Goal: Task Accomplishment & Management: Use online tool/utility

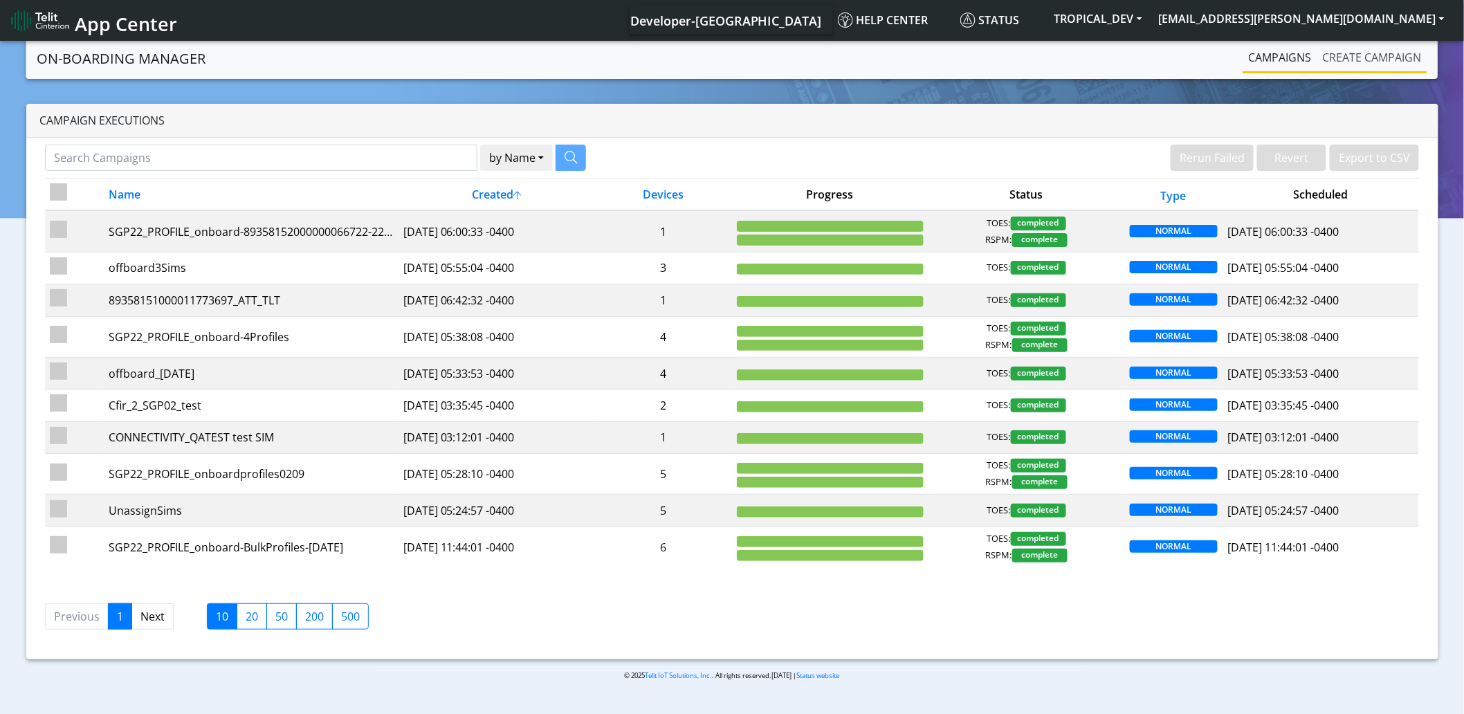
click at [1371, 56] on link "Create campaign" at bounding box center [1372, 58] width 110 height 28
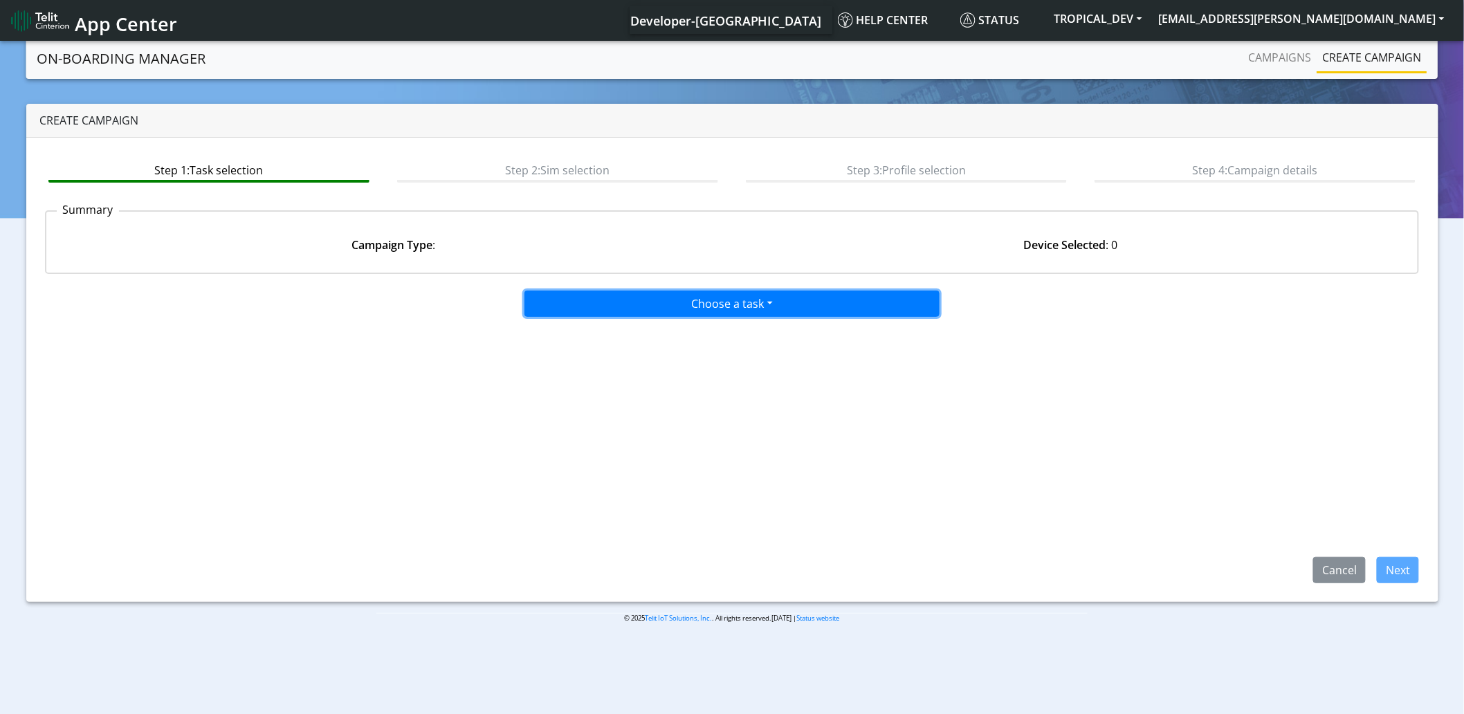
click at [728, 303] on button "Choose a task" at bounding box center [731, 303] width 415 height 26
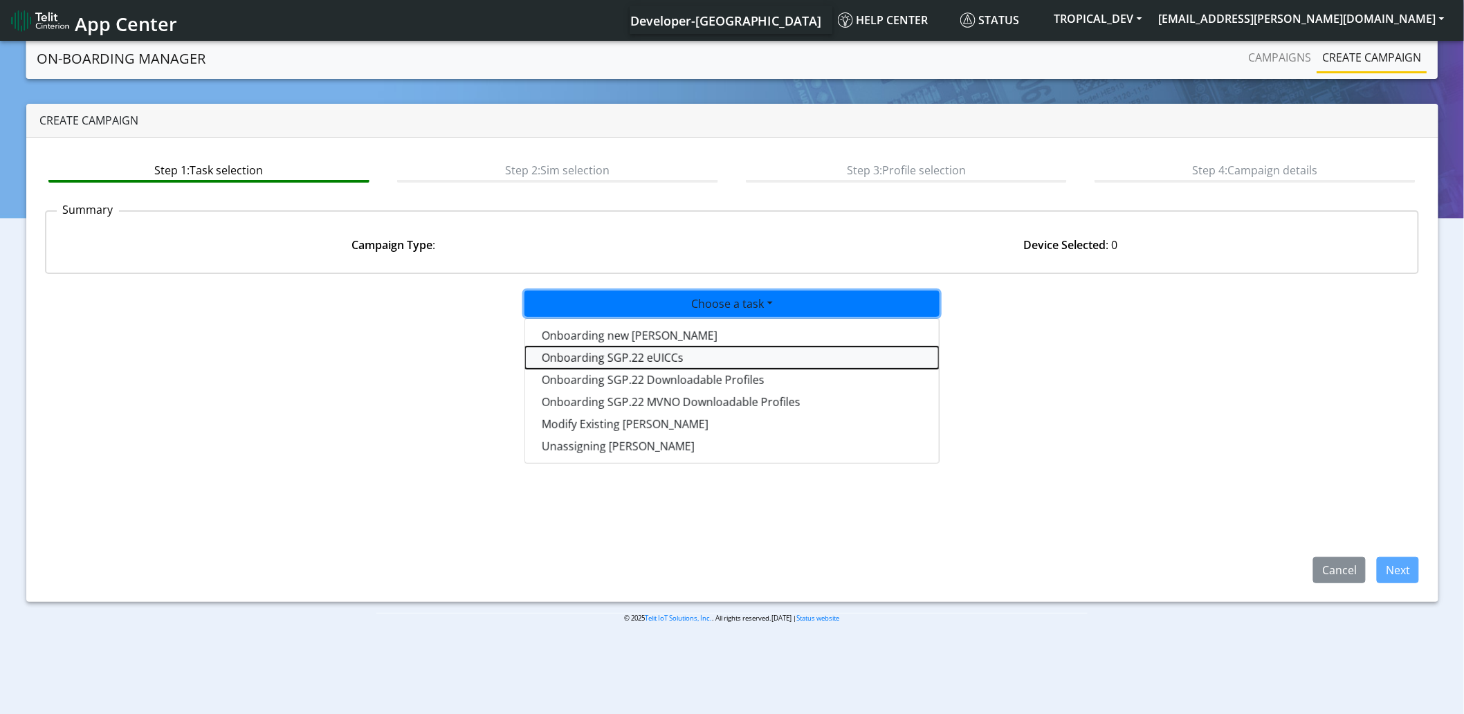
click at [620, 357] on tasksgp22eUICC-dropdown "Onboarding SGP.22 eUICCs" at bounding box center [732, 358] width 414 height 22
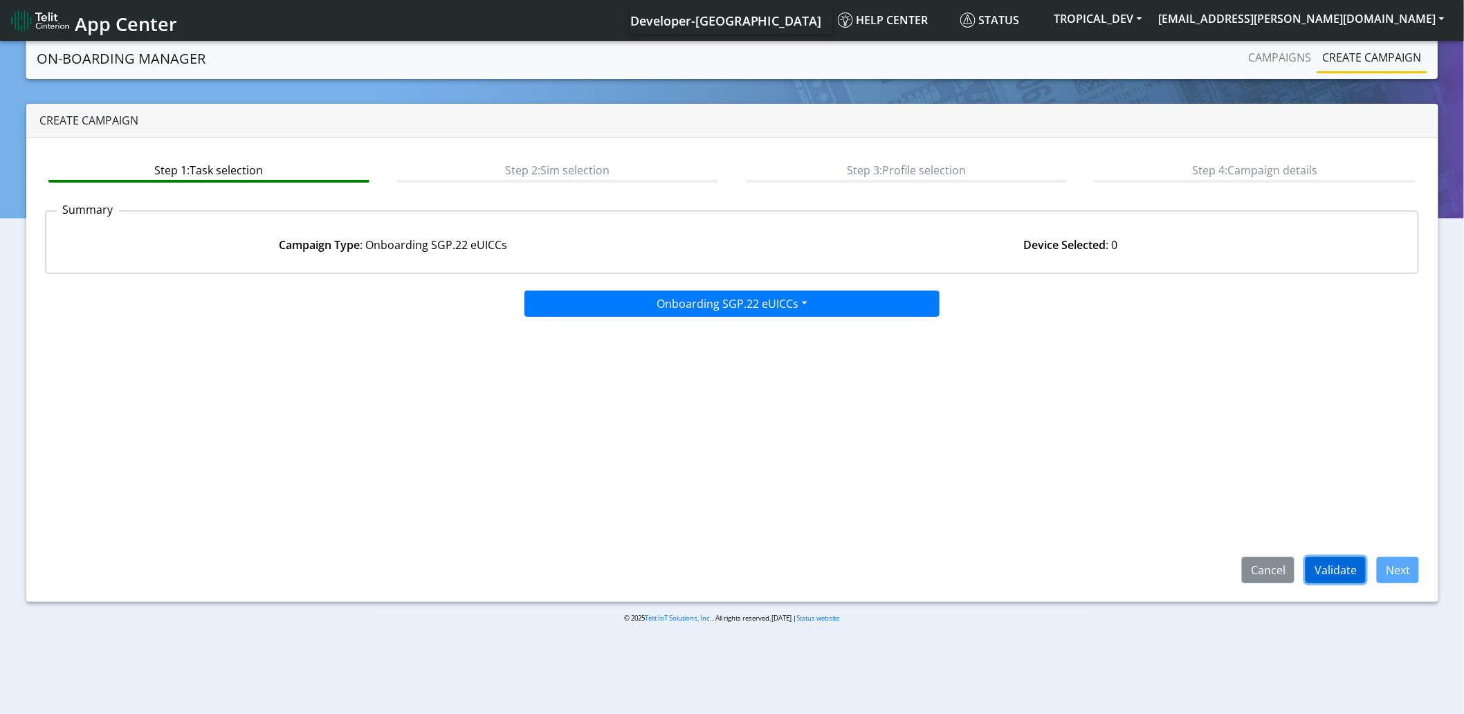
click at [1336, 570] on button "Validate" at bounding box center [1335, 570] width 60 height 26
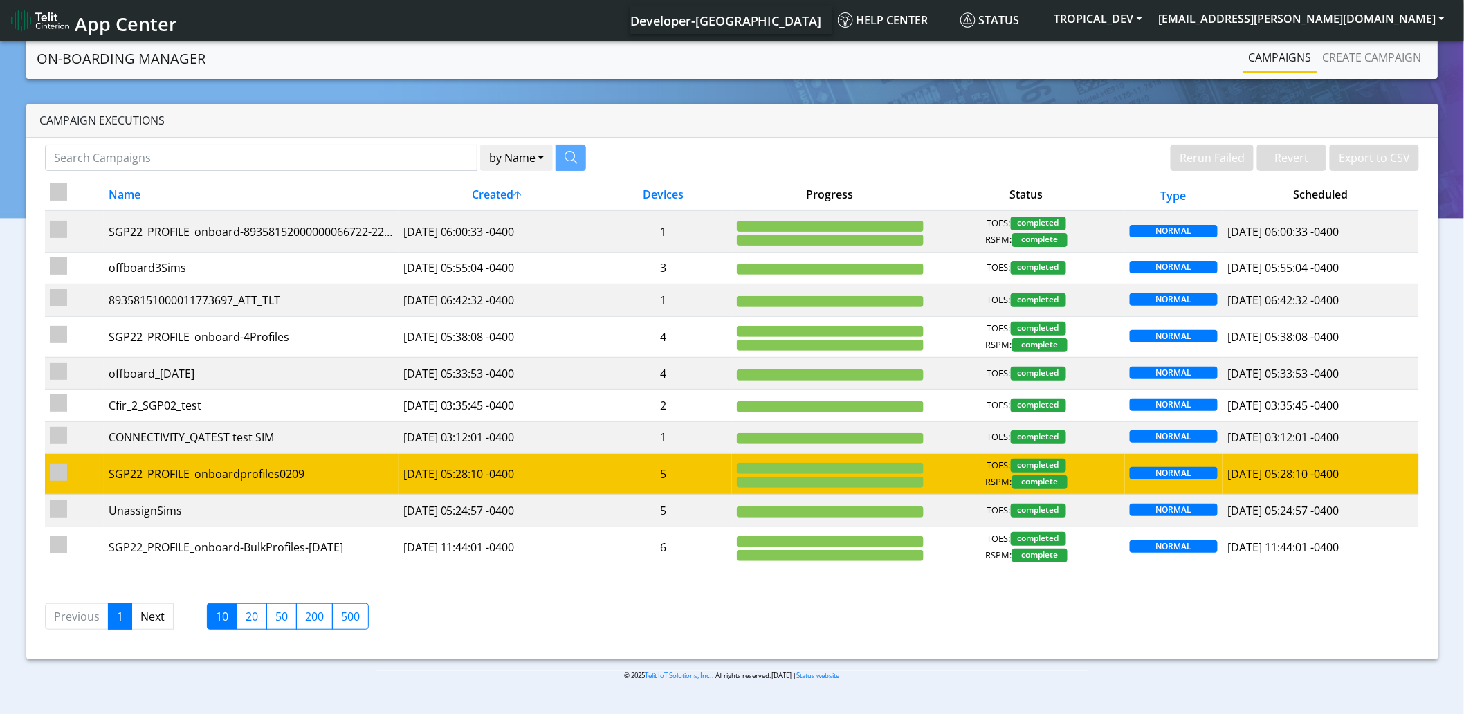
click at [427, 479] on td "2025-09-02 05:28:10 -0400" at bounding box center [496, 474] width 196 height 41
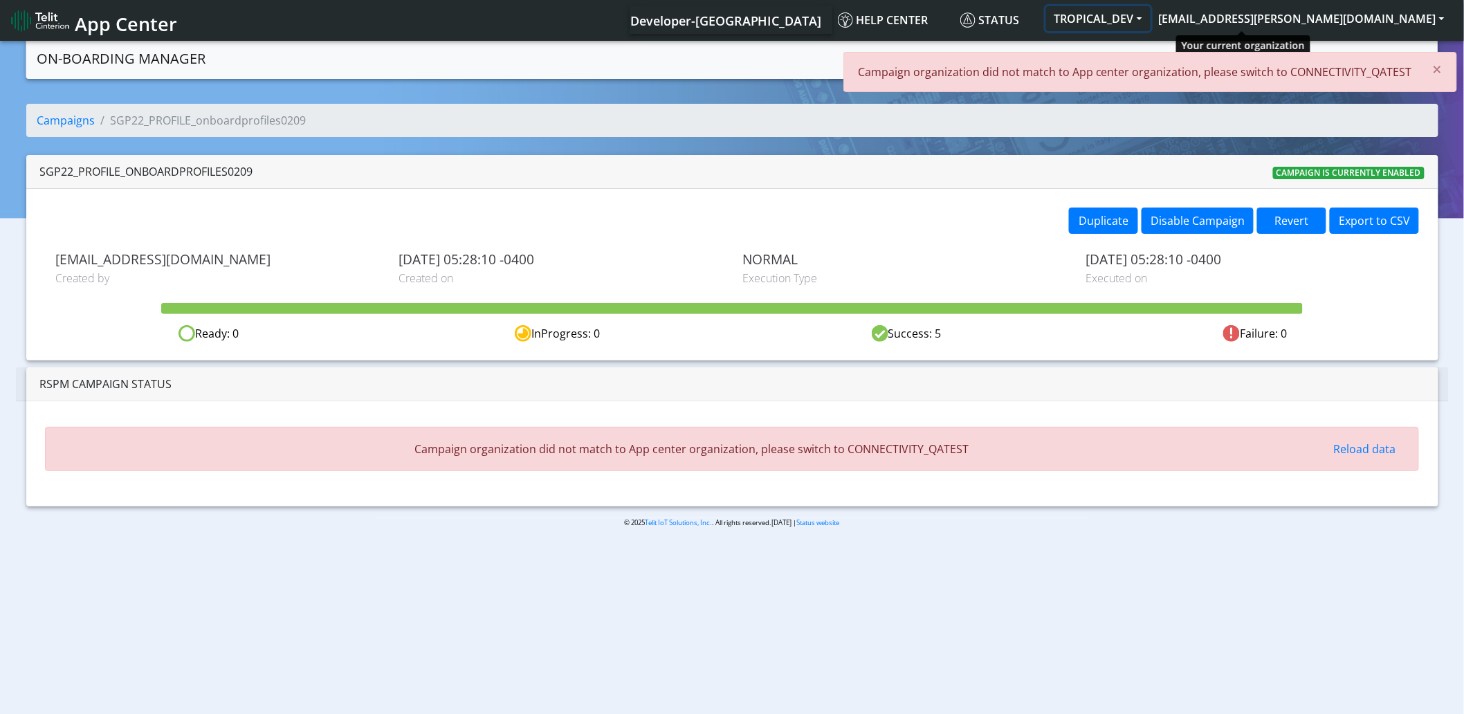
click at [1150, 17] on button "TROPICAL_DEV" at bounding box center [1098, 18] width 104 height 25
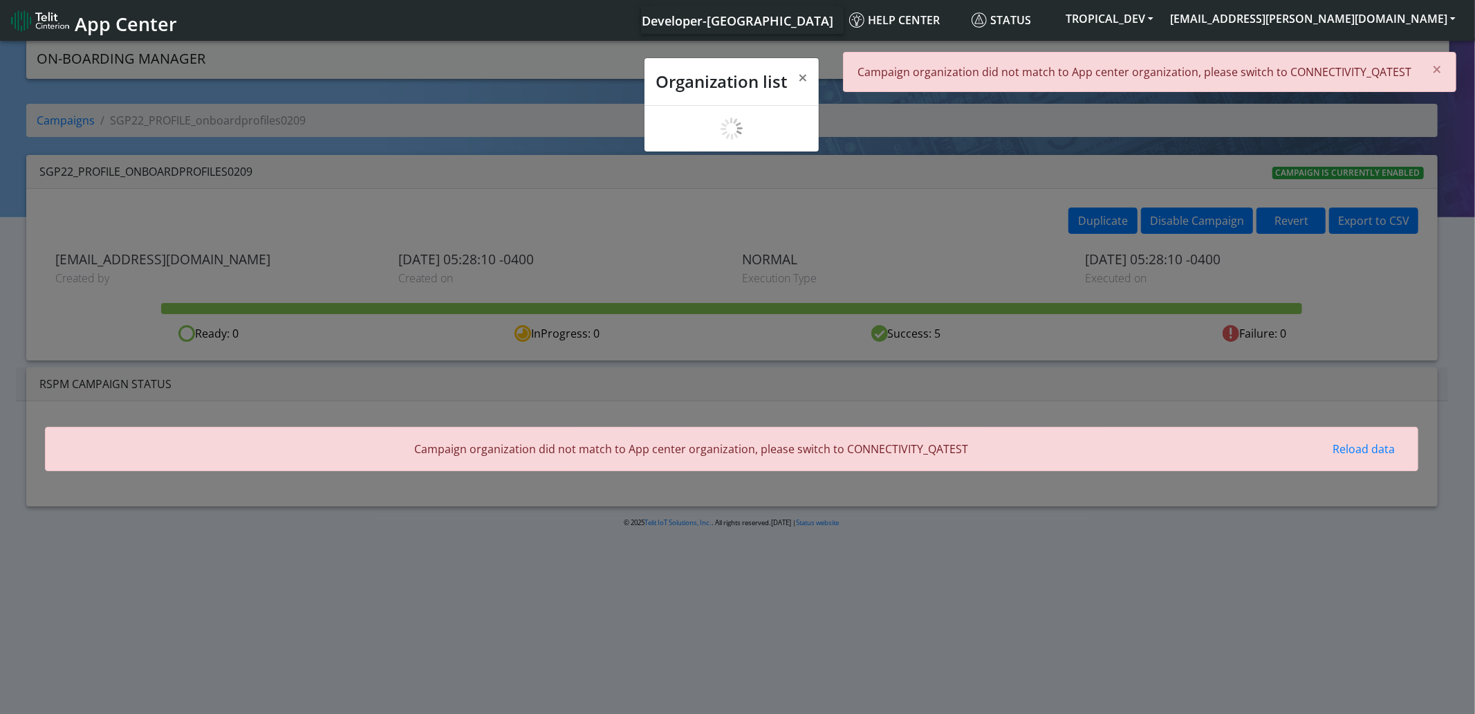
scroll to position [4, 0]
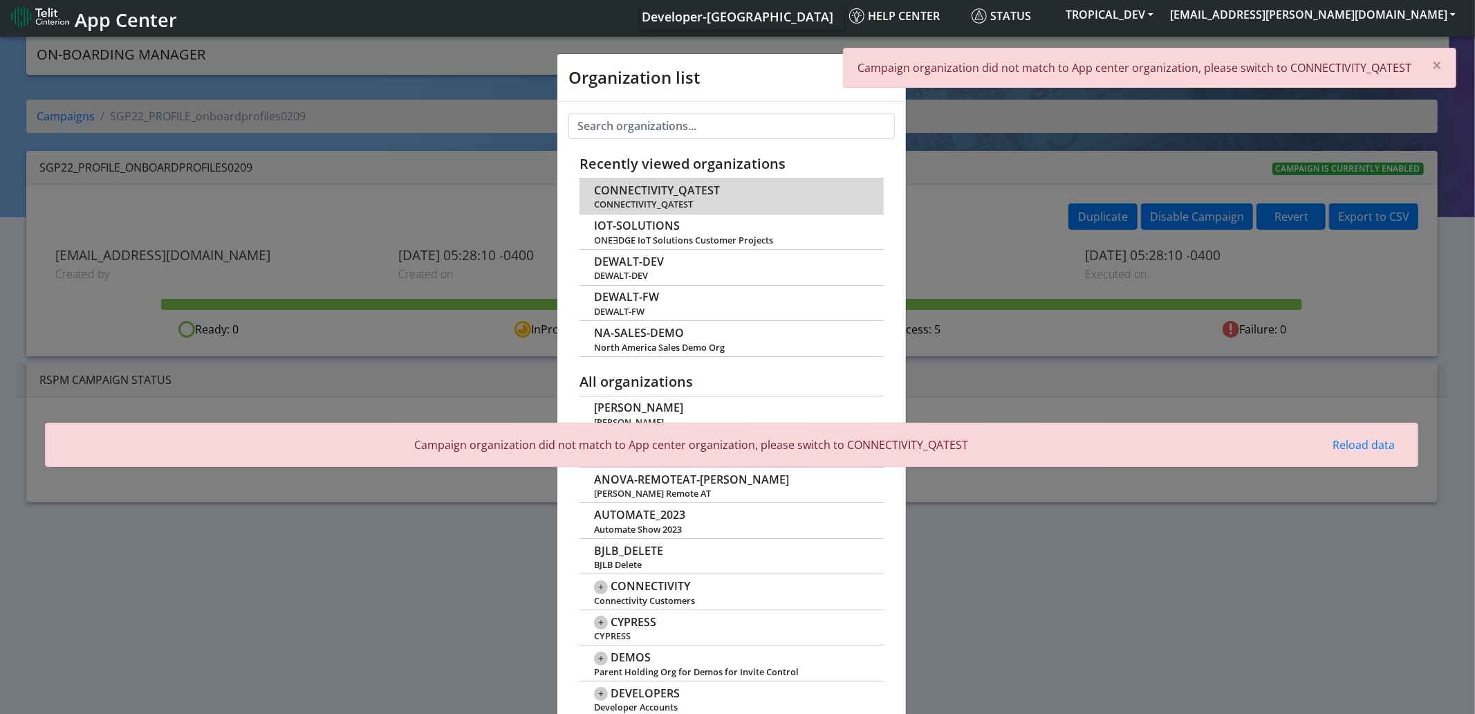
click at [652, 190] on span "CONNECTIVITY_QATEST" at bounding box center [657, 190] width 126 height 13
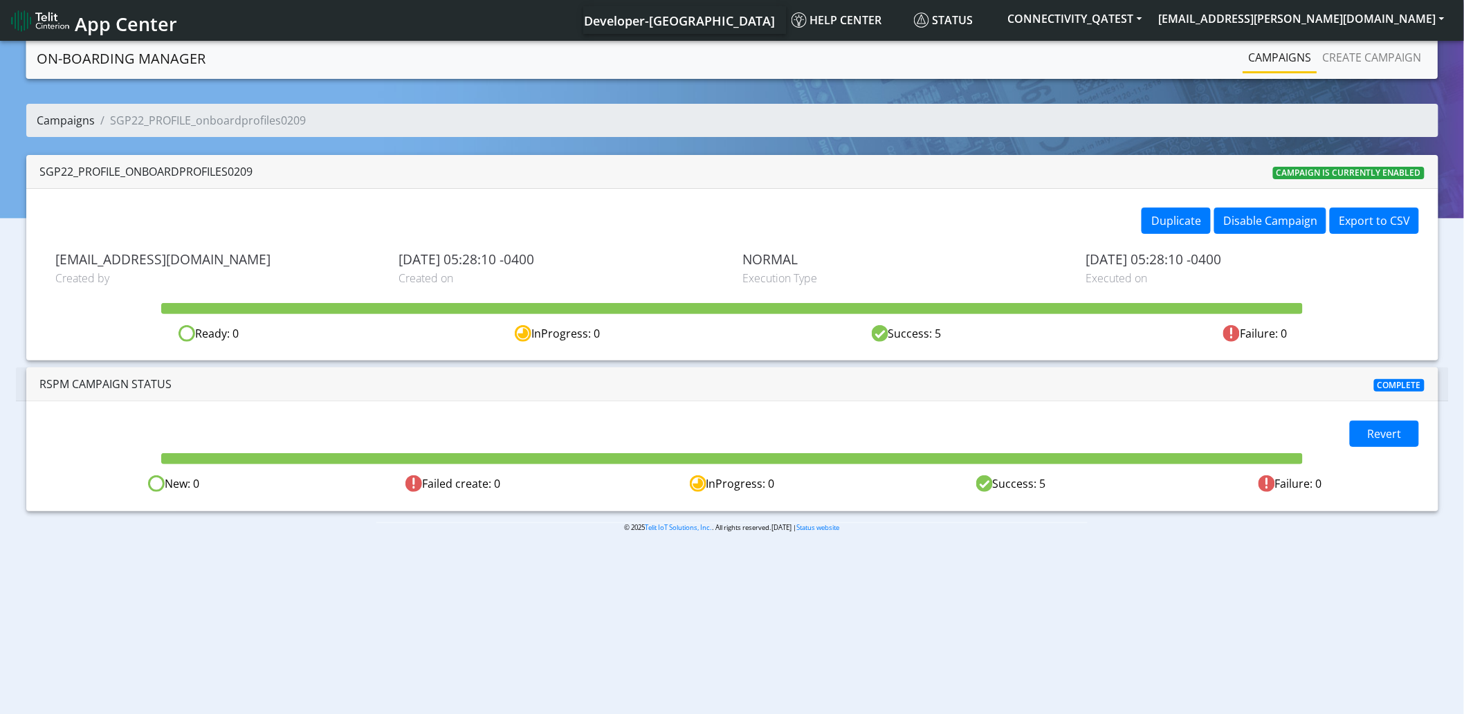
click at [83, 121] on link "Campaigns" at bounding box center [66, 120] width 58 height 15
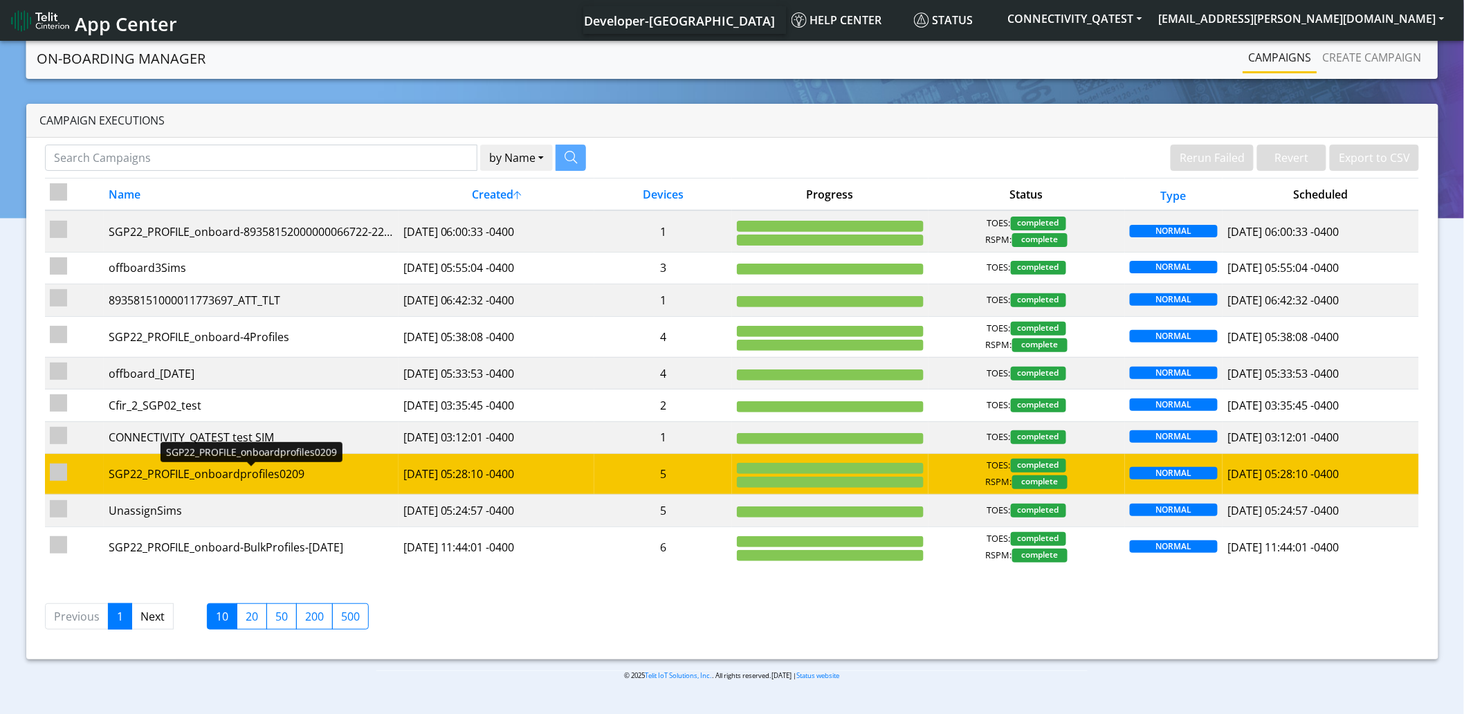
click at [318, 480] on div "SGP22_PROFILE_onboardprofiles0209" at bounding box center [251, 473] width 284 height 17
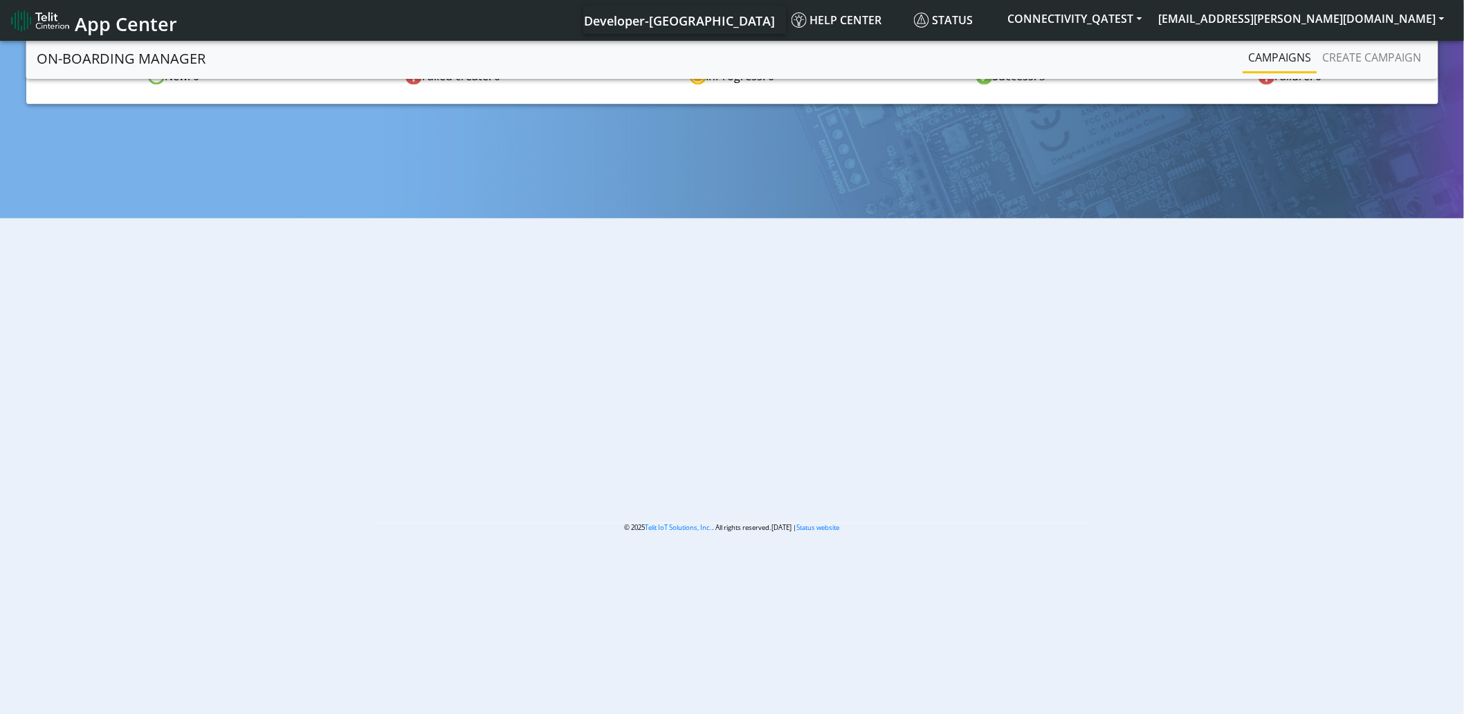
scroll to position [4, 0]
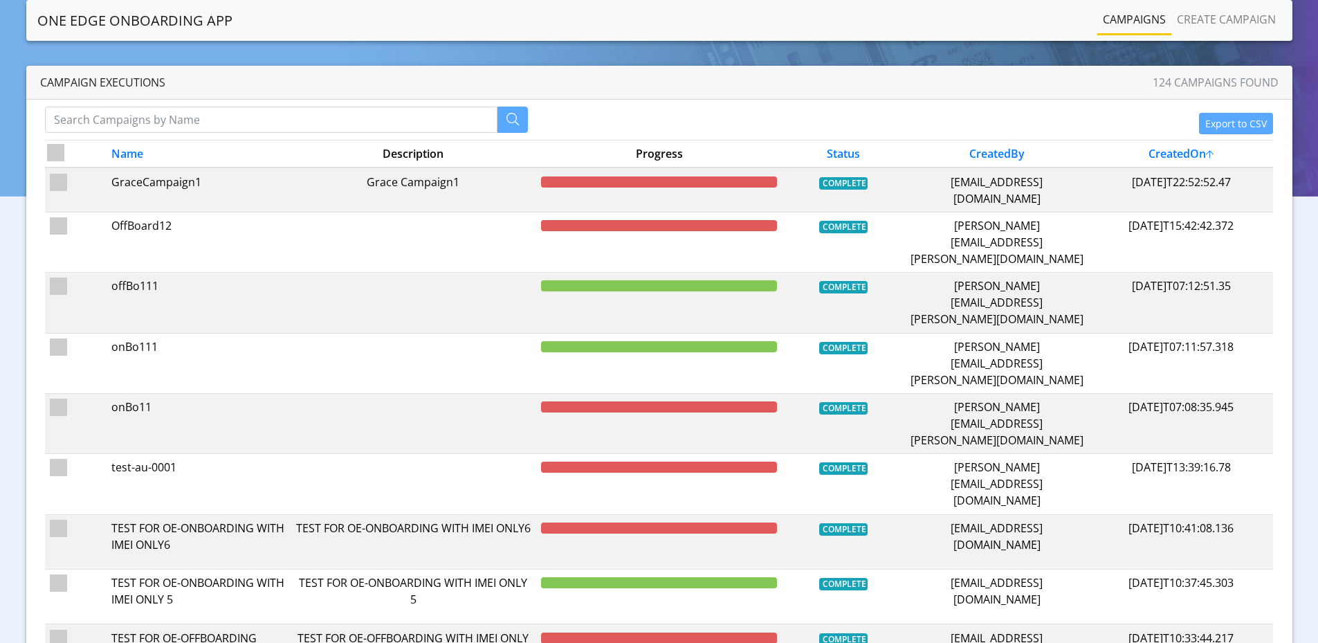
click at [373, 30] on nav "One Edge OnBoarding App Campaigns Create campaign" at bounding box center [659, 20] width 1266 height 41
click at [192, 64] on section "One Edge OnBoarding App Campaigns Create campaign Campaign Executions 124 campa…" at bounding box center [659, 434] width 1318 height 869
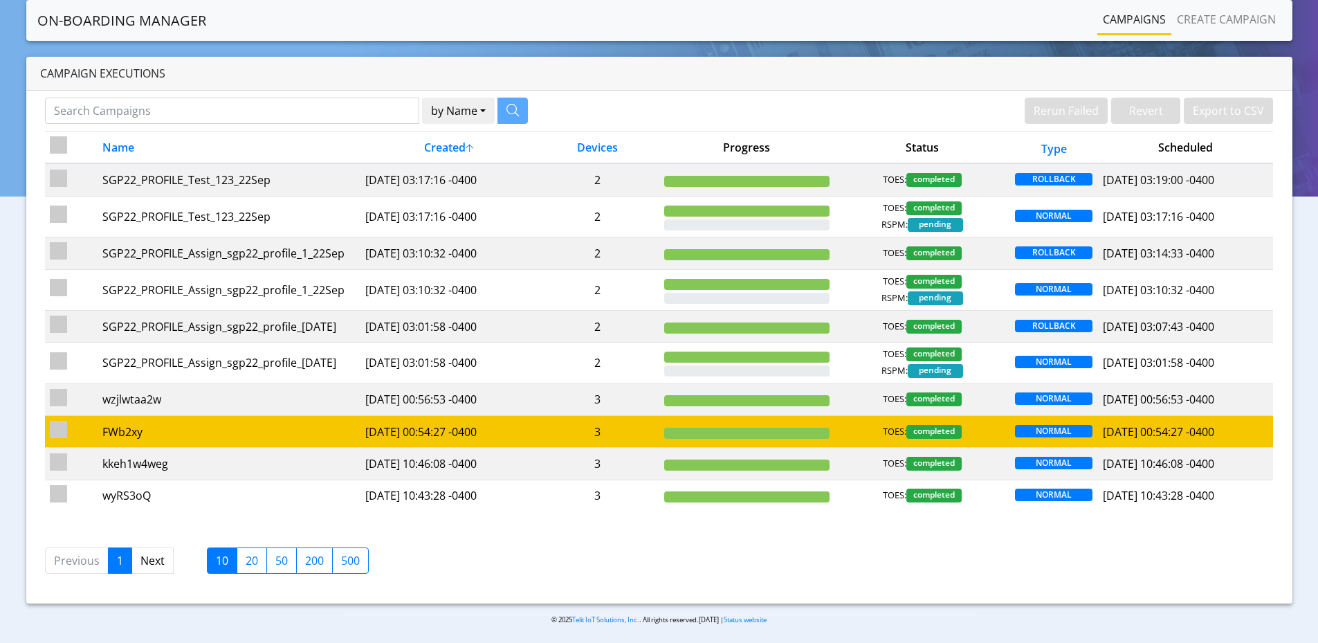
scroll to position [13, 0]
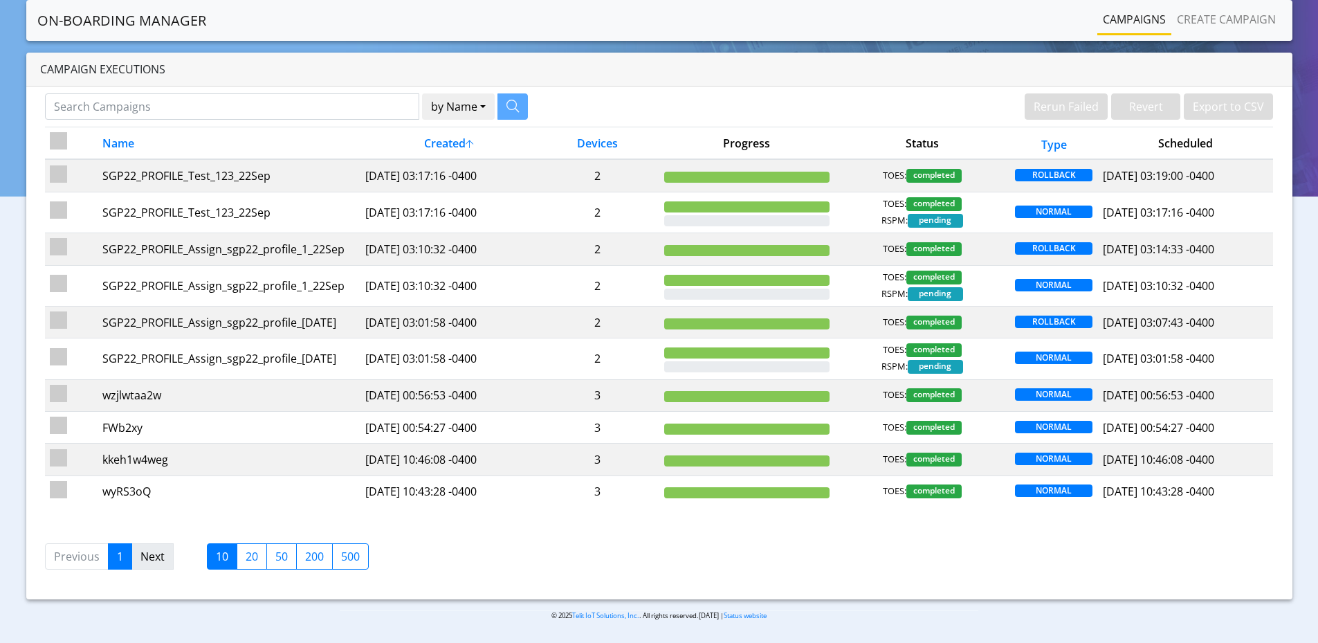
click at [133, 555] on link "Next" at bounding box center [152, 556] width 42 height 26
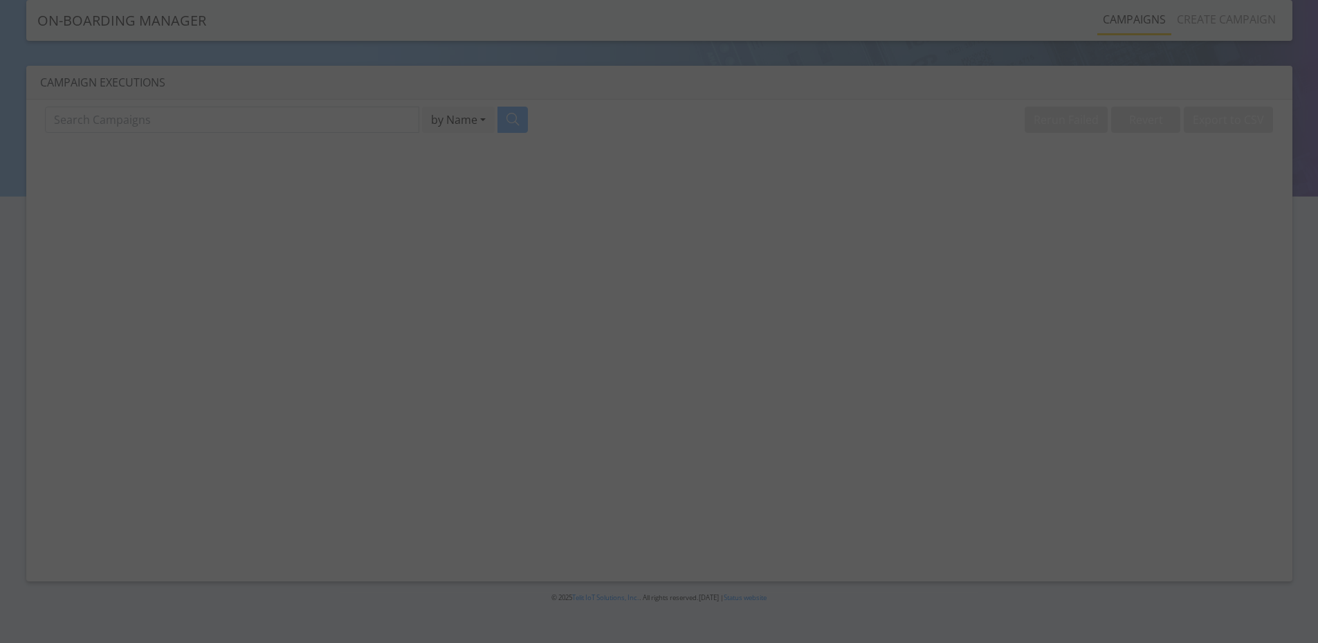
scroll to position [0, 0]
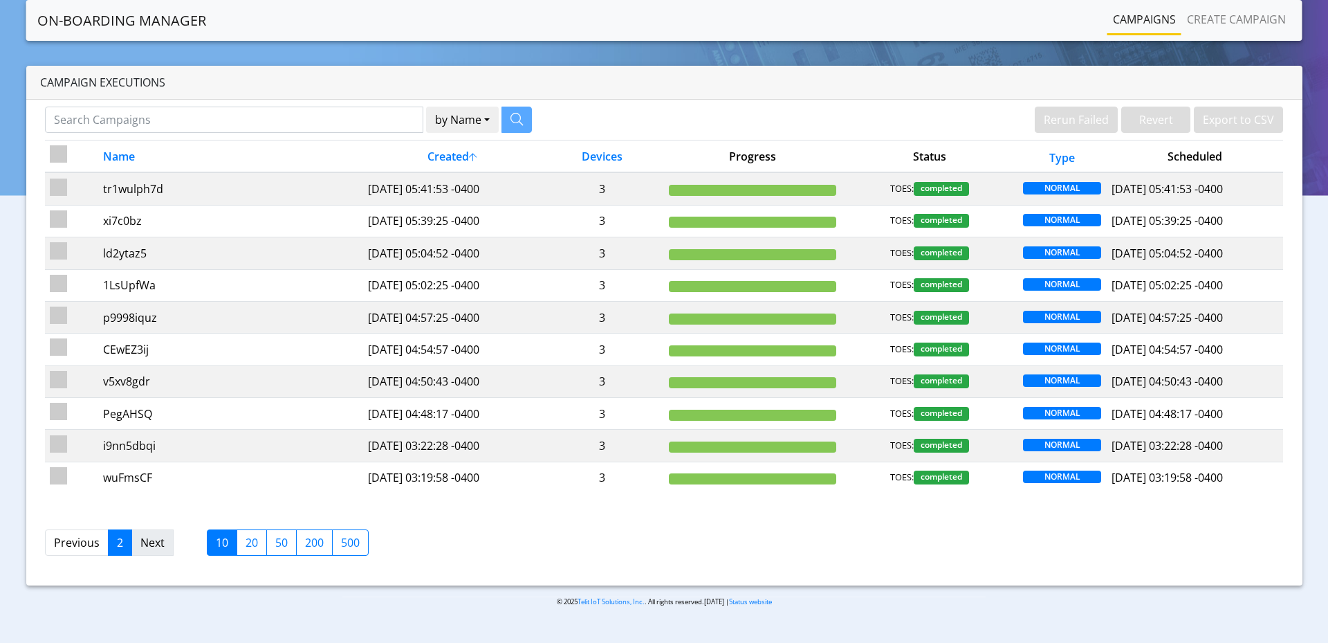
click at [153, 551] on link "Next" at bounding box center [152, 542] width 42 height 26
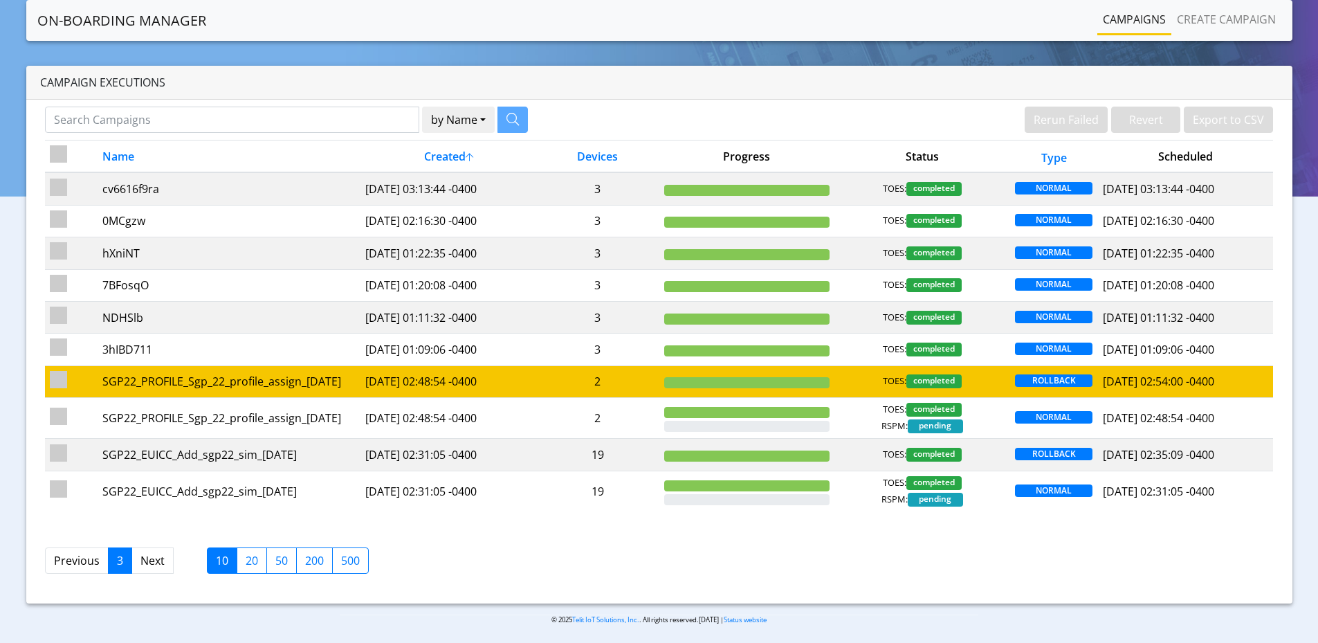
click at [217, 391] on td "SGP22_PROFILE_Sgp_22_profile_assign_[DATE]" at bounding box center [229, 381] width 263 height 32
